Goal: Task Accomplishment & Management: Manage account settings

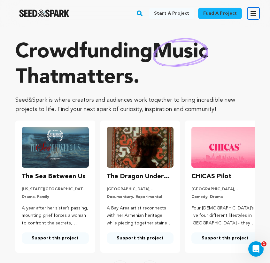
click at [251, 11] on icon "button" at bounding box center [253, 13] width 5 height 4
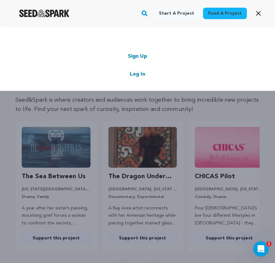
click at [138, 72] on link "Log In" at bounding box center [137, 75] width 15 height 8
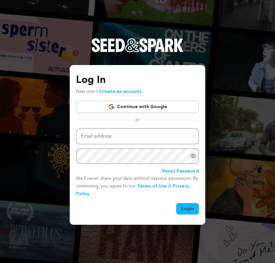
click at [140, 107] on link "Continue with Google" at bounding box center [137, 107] width 123 height 12
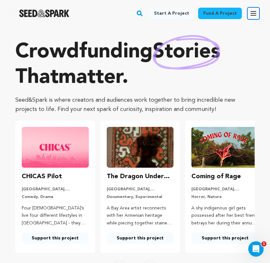
click at [255, 11] on icon "button" at bounding box center [253, 13] width 5 height 4
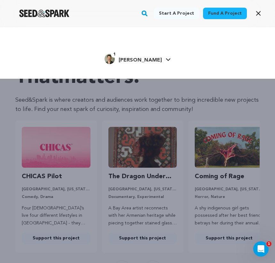
click at [152, 57] on link "1 [PERSON_NAME] [PERSON_NAME]" at bounding box center [137, 58] width 66 height 11
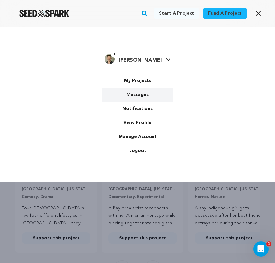
click at [139, 95] on link "Messages" at bounding box center [138, 95] width 72 height 14
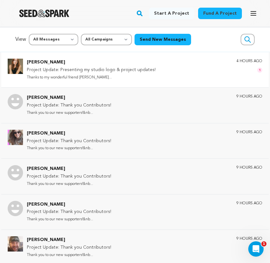
click at [133, 71] on p "Project Update: Presenting my studio logo & project updates!" at bounding box center [91, 70] width 129 height 8
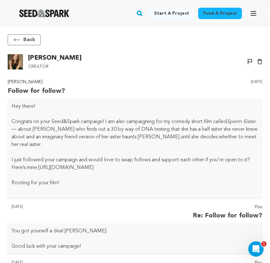
click at [14, 62] on img at bounding box center [15, 61] width 15 height 15
click at [21, 37] on button "Back" at bounding box center [24, 39] width 33 height 11
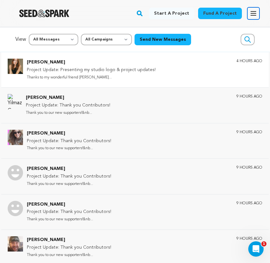
click at [255, 13] on icon "button" at bounding box center [253, 14] width 8 height 8
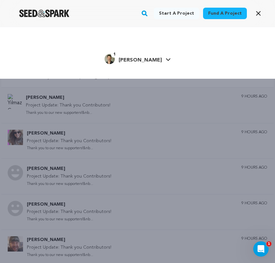
click at [141, 58] on span "[PERSON_NAME]" at bounding box center [139, 60] width 43 height 5
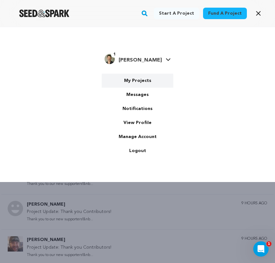
click at [139, 80] on link "My Projects" at bounding box center [138, 81] width 72 height 14
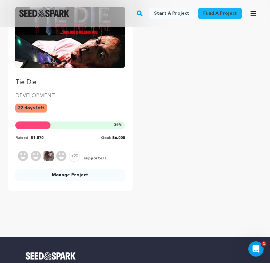
scroll to position [125, 0]
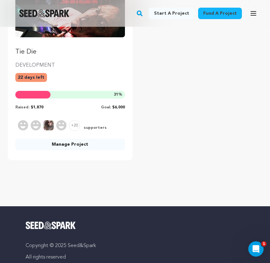
click at [79, 144] on link "Manage Project" at bounding box center [70, 144] width 110 height 11
